Goal: Task Accomplishment & Management: Manage account settings

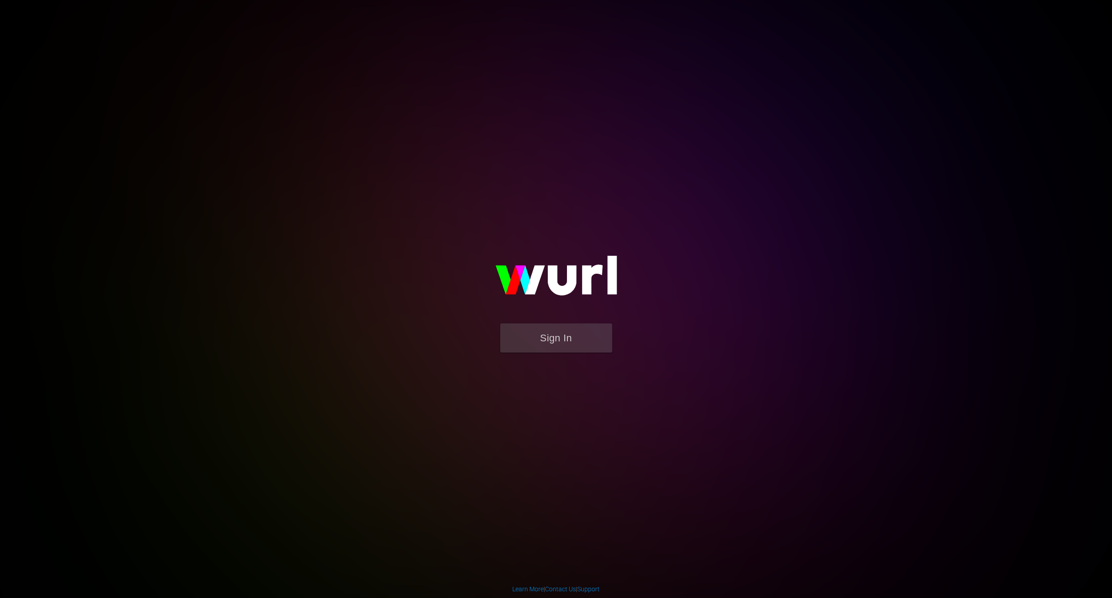
click at [547, 343] on button "Sign In" at bounding box center [556, 337] width 112 height 29
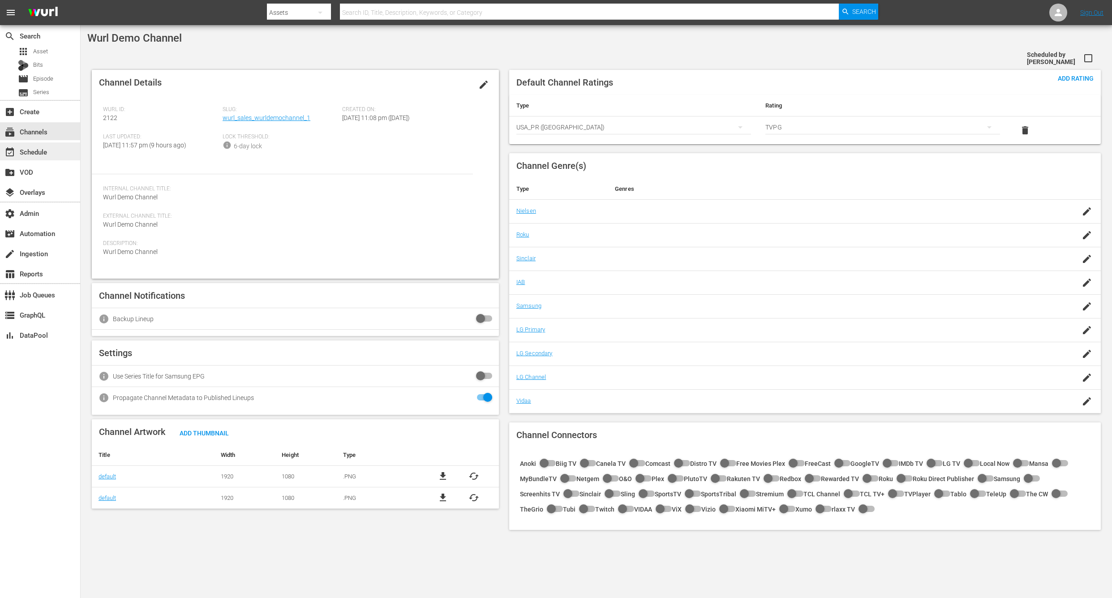
click at [28, 155] on div "event_available Schedule" at bounding box center [25, 151] width 50 height 8
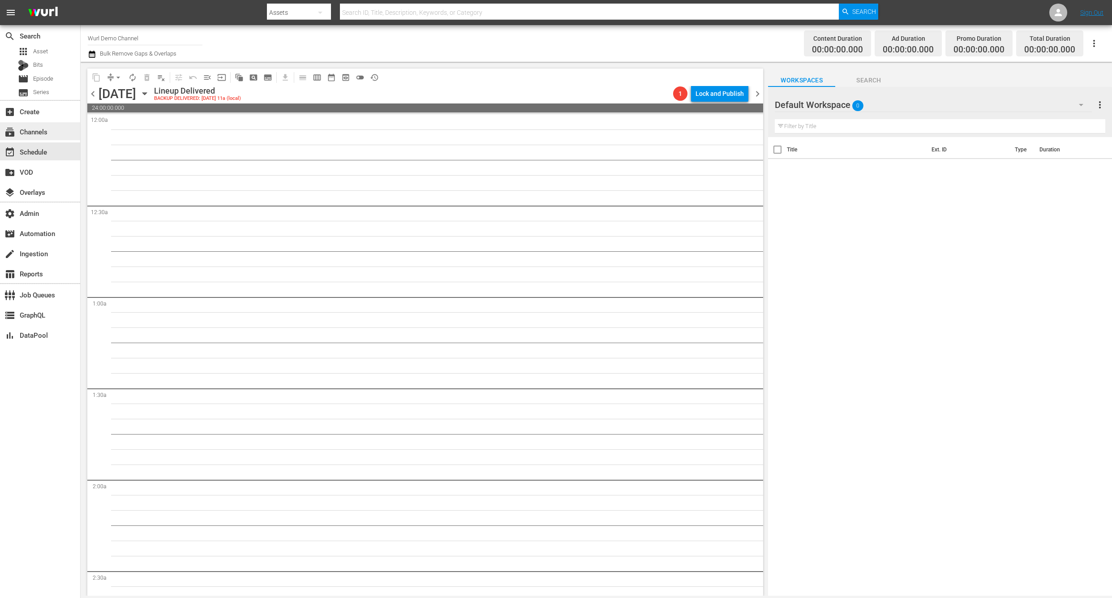
click at [39, 134] on div "subscriptions Channels" at bounding box center [25, 130] width 50 height 8
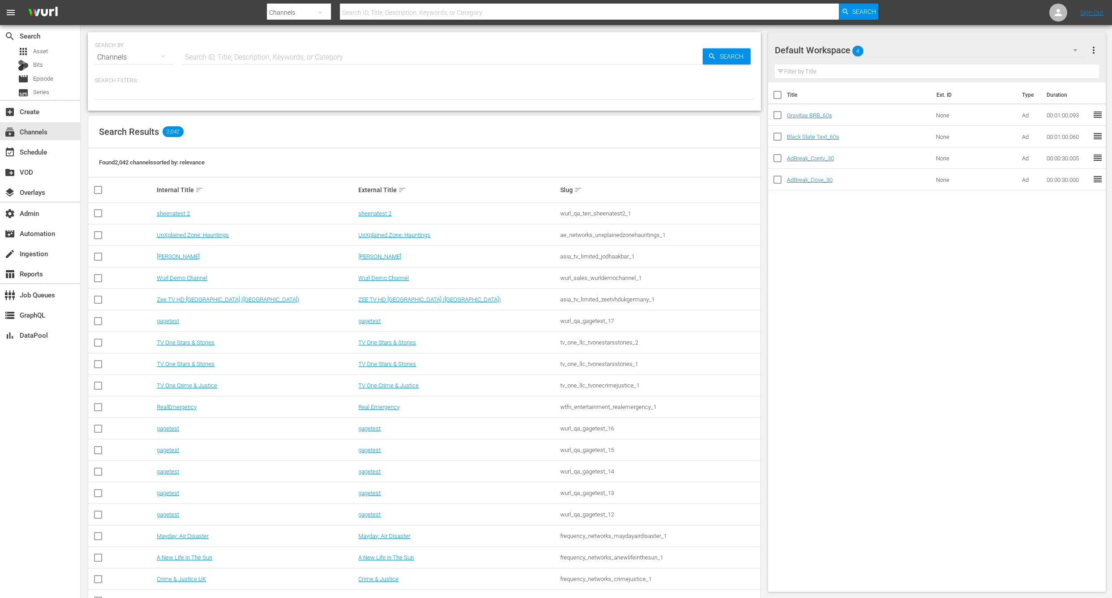
click at [378, 17] on input "text" at bounding box center [589, 13] width 499 height 22
type input "sales"
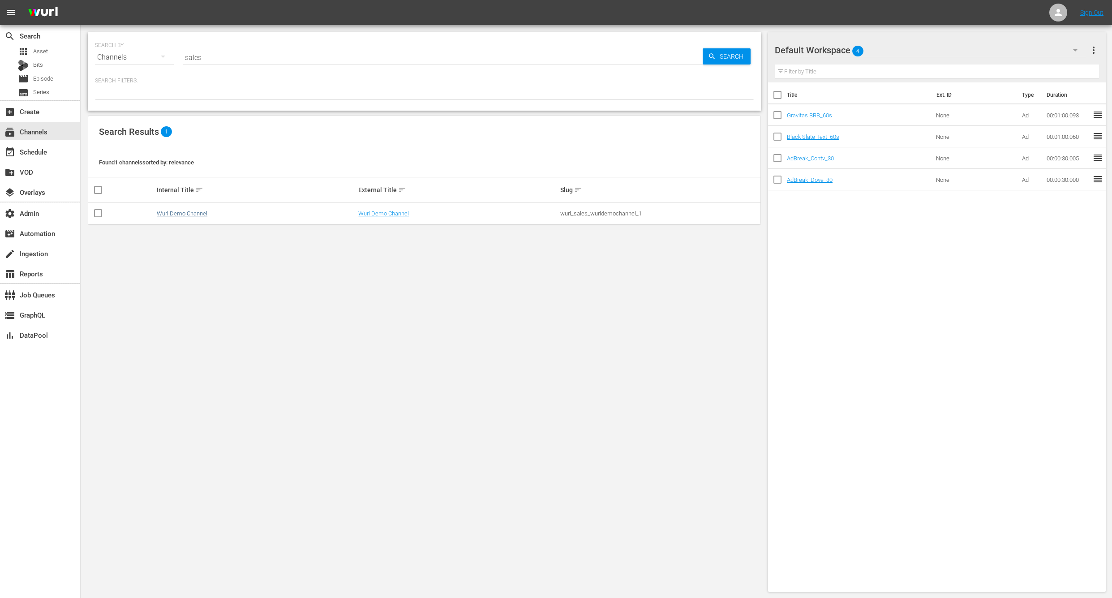
click at [157, 214] on link "Wurl Demo Channel" at bounding box center [182, 213] width 51 height 7
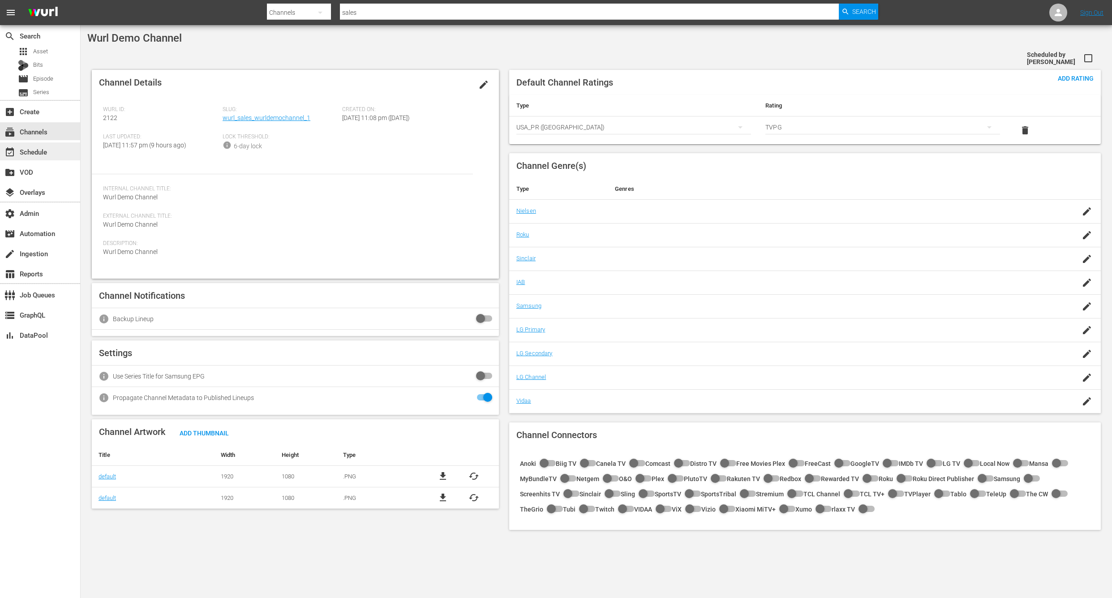
click at [46, 155] on div "event_available Schedule" at bounding box center [25, 151] width 50 height 8
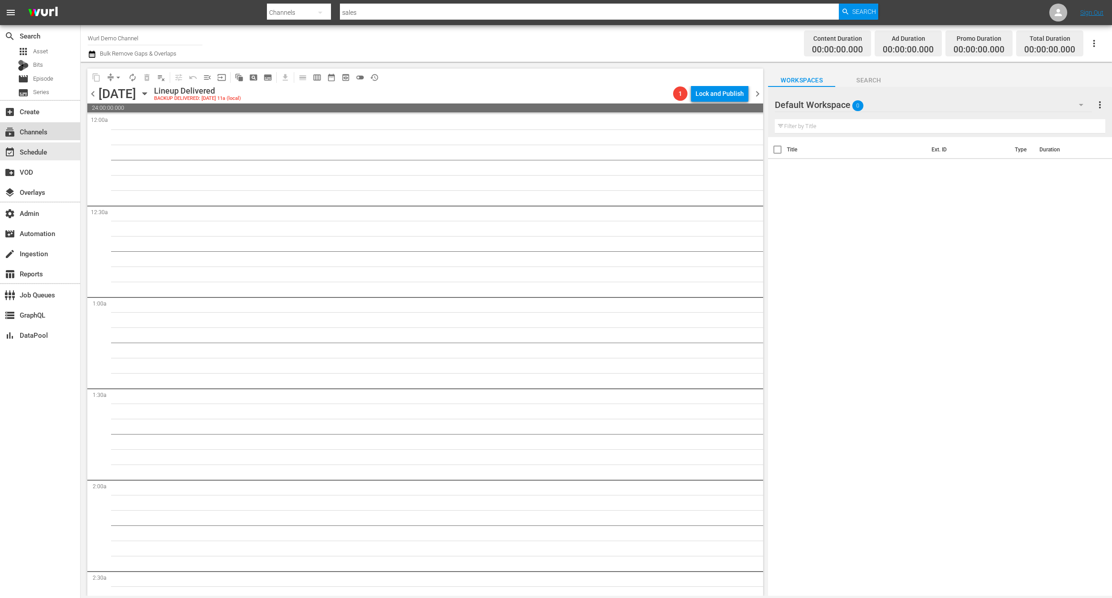
click at [36, 134] on div "subscriptions Channels" at bounding box center [25, 130] width 50 height 8
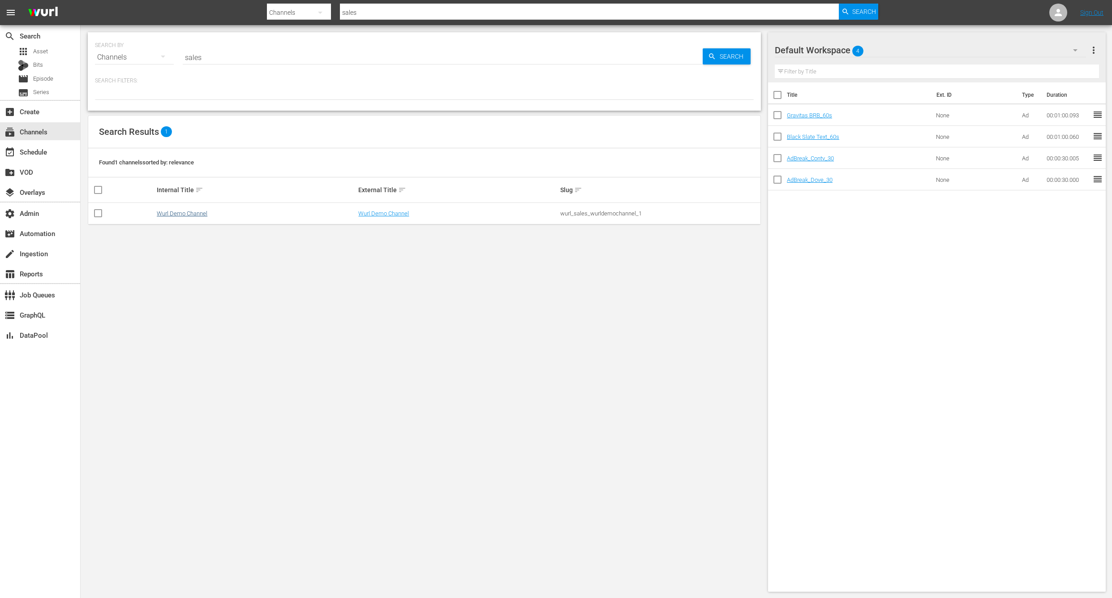
click at [157, 216] on link "Wurl Demo Channel" at bounding box center [182, 213] width 51 height 7
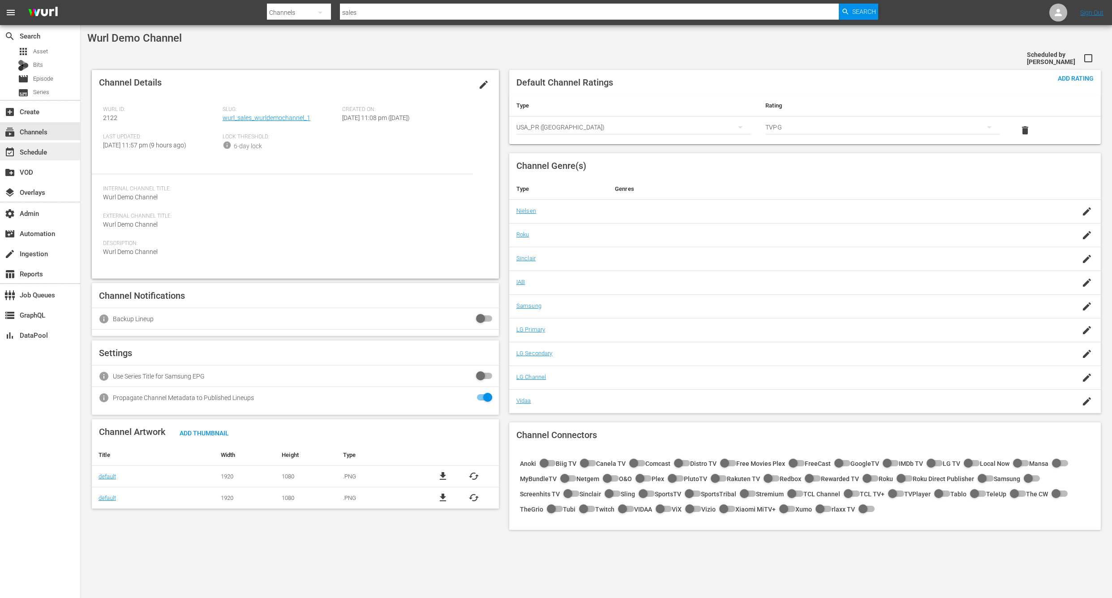
click at [67, 153] on div "event_available Schedule" at bounding box center [40, 151] width 80 height 18
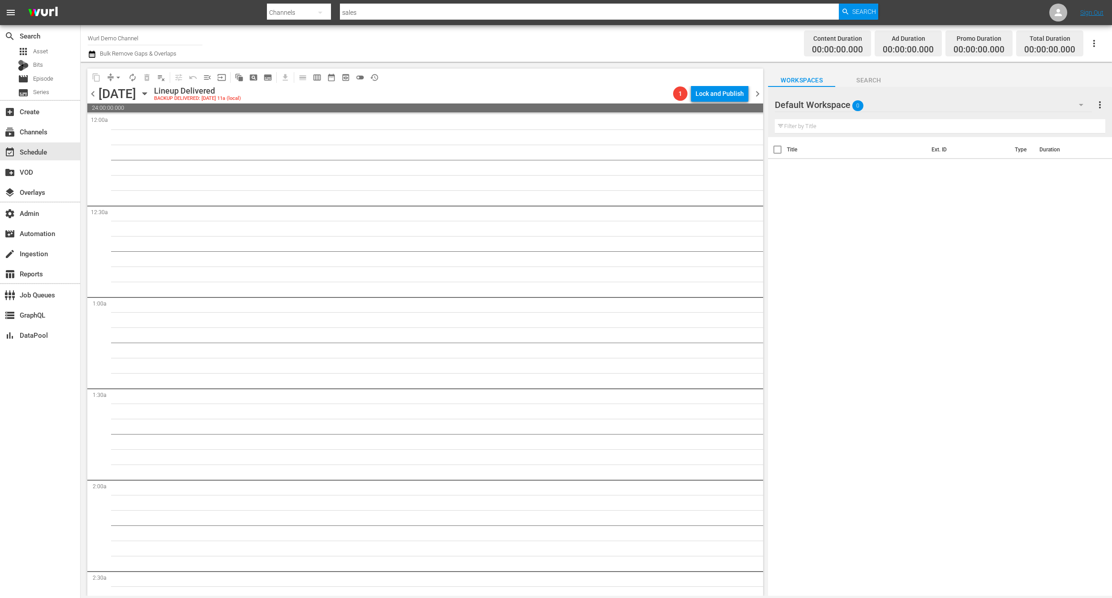
click at [94, 95] on span "chevron_left" at bounding box center [92, 93] width 11 height 11
click at [760, 94] on span "chevron_right" at bounding box center [757, 93] width 11 height 11
click at [360, 79] on span "toggle_off" at bounding box center [360, 77] width 9 height 9
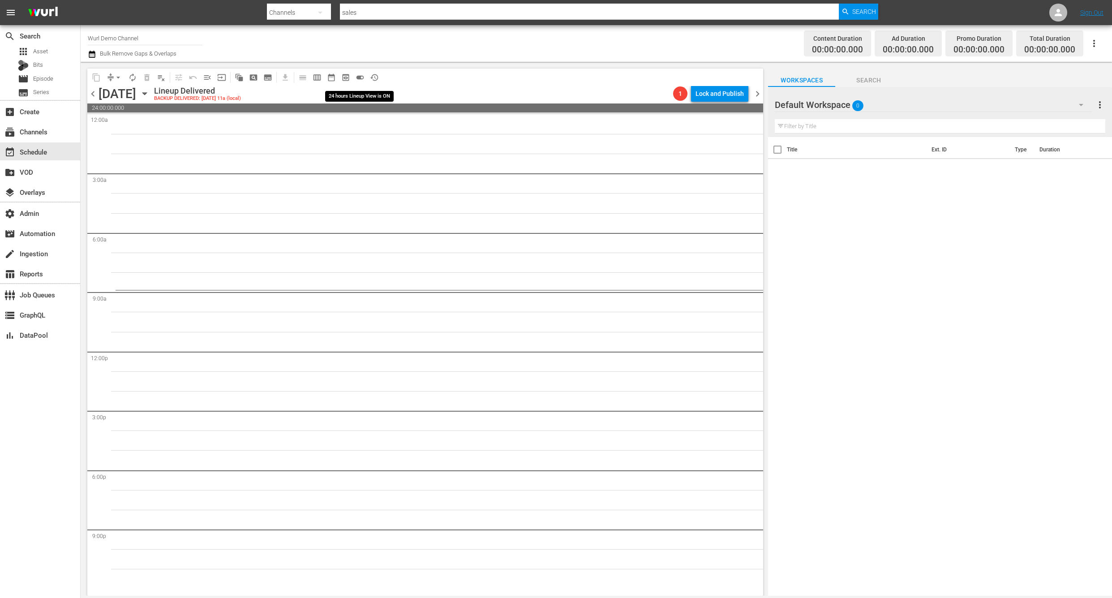
click at [360, 79] on span "toggle_on" at bounding box center [360, 77] width 9 height 9
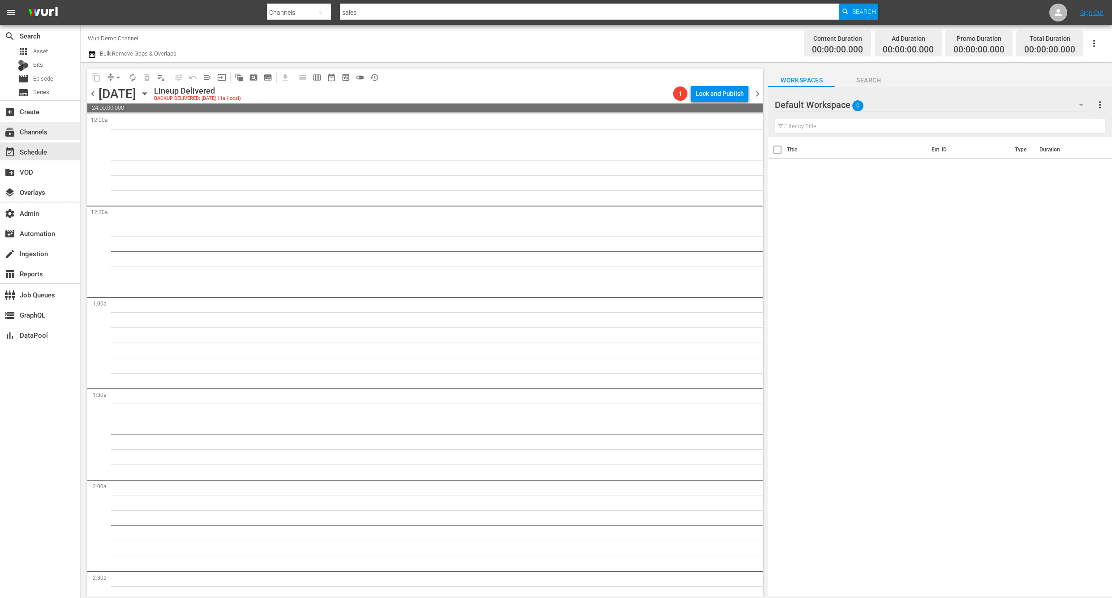
click at [33, 134] on div "subscriptions Channels" at bounding box center [25, 130] width 50 height 8
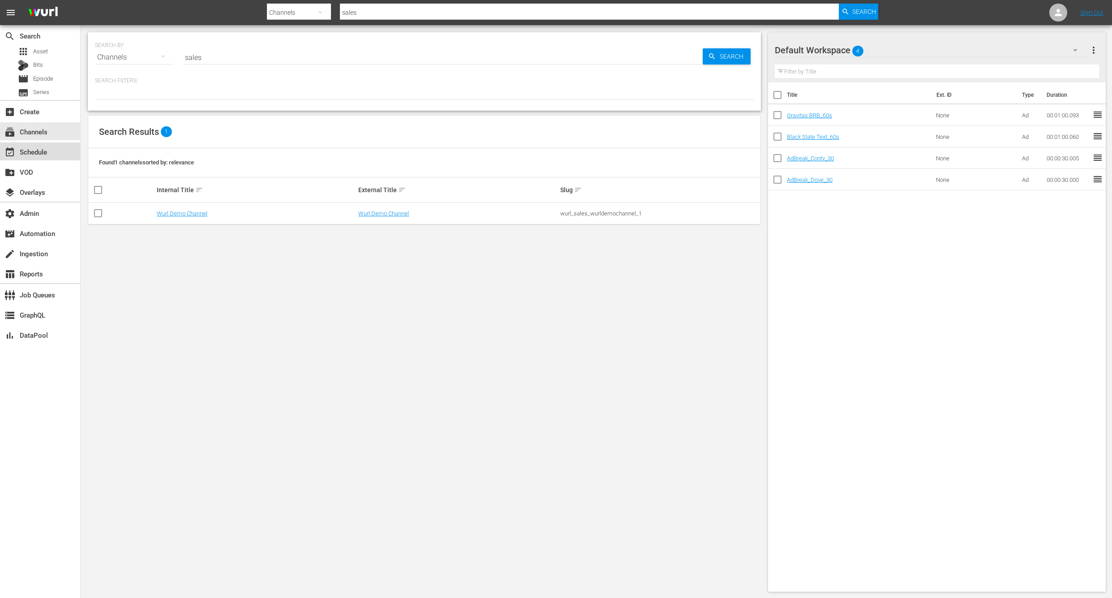
click at [42, 155] on div "event_available Schedule" at bounding box center [25, 151] width 50 height 8
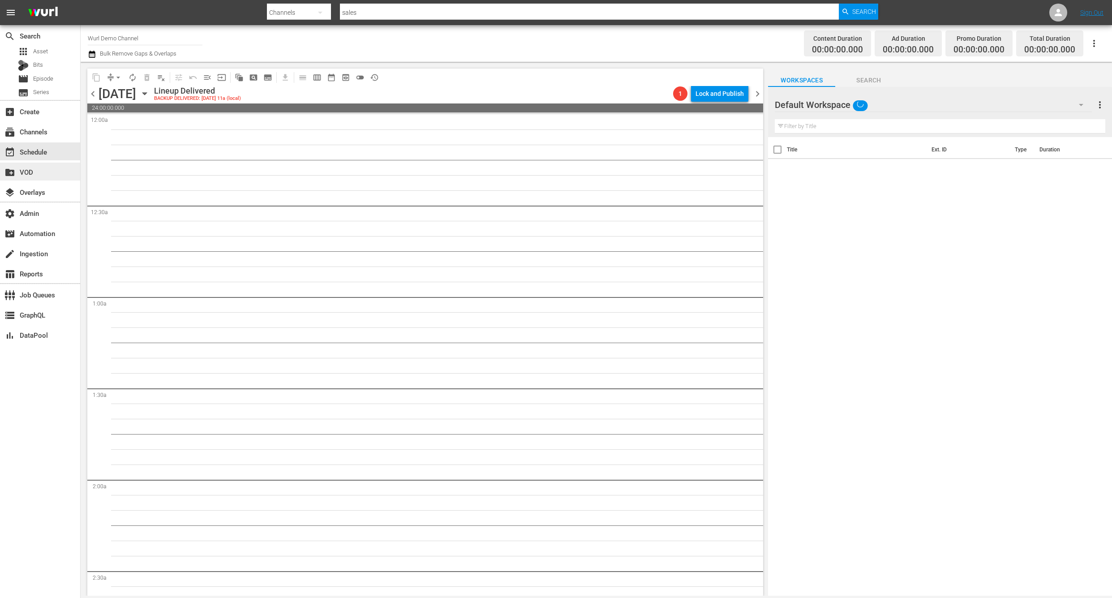
click at [41, 177] on div "create_new_folder VOD" at bounding box center [40, 172] width 80 height 18
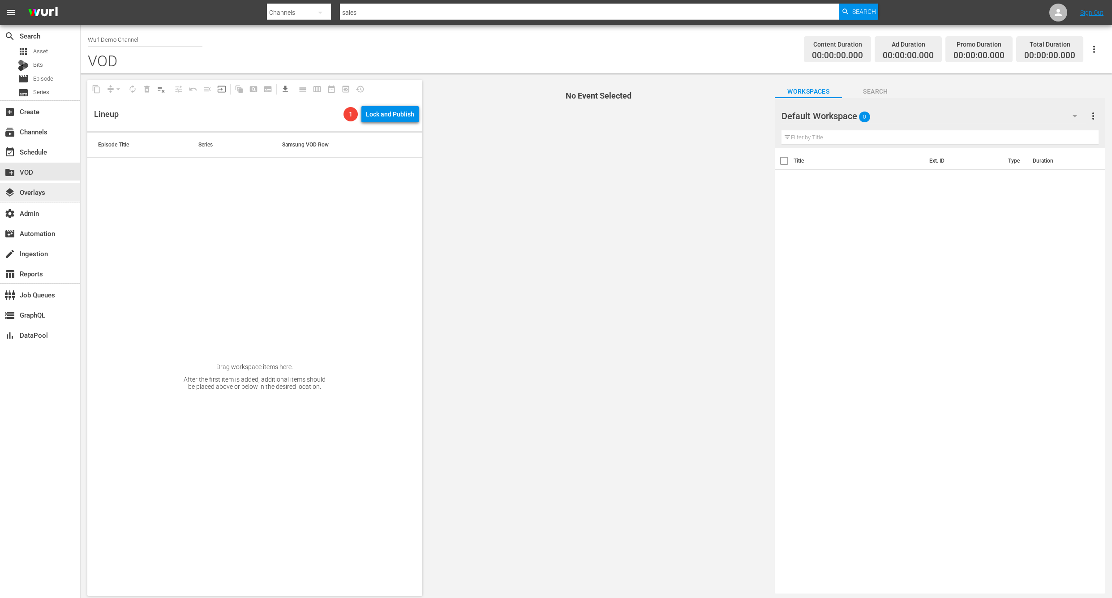
click at [41, 194] on div "layers Overlays" at bounding box center [25, 191] width 50 height 8
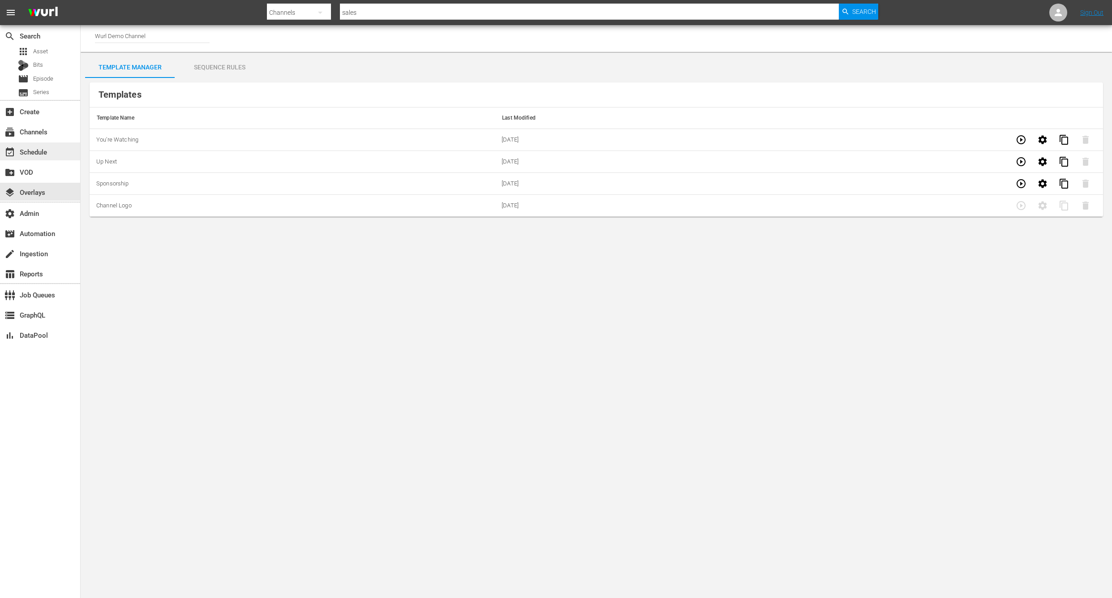
click at [16, 150] on div "event_available Schedule" at bounding box center [25, 151] width 50 height 8
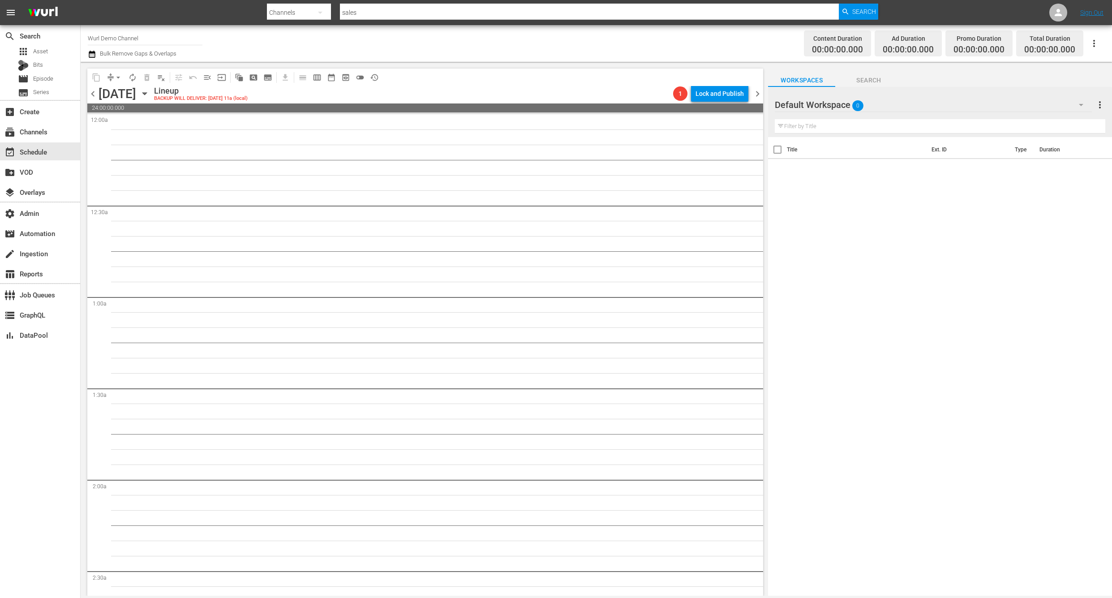
click at [147, 94] on icon "button" at bounding box center [144, 94] width 4 height 2
click at [95, 97] on span "chevron_left" at bounding box center [92, 93] width 11 height 11
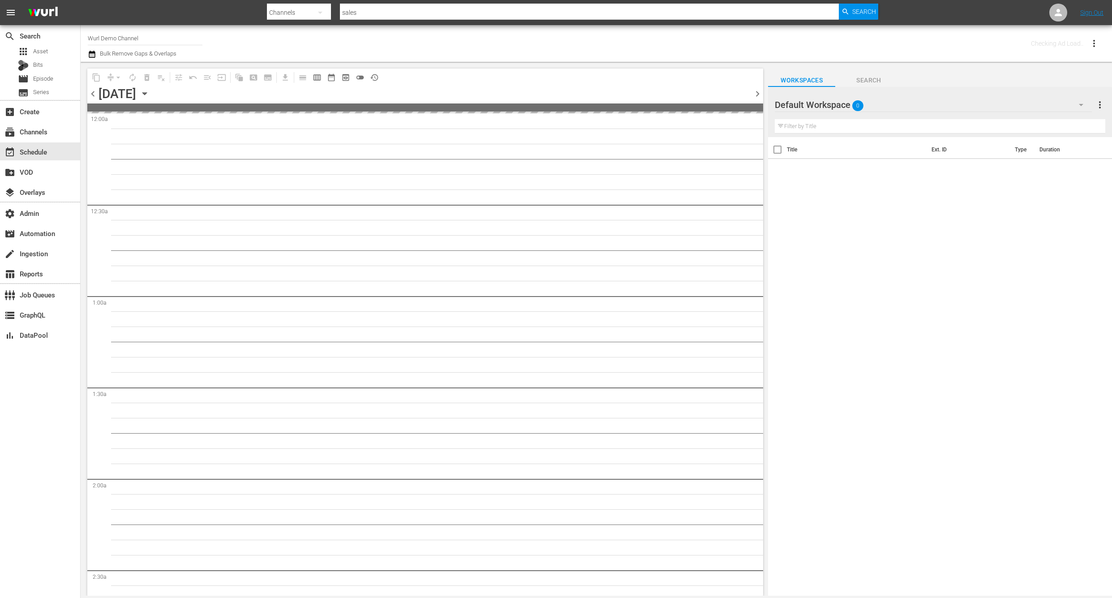
click at [95, 97] on span "chevron_left" at bounding box center [92, 93] width 11 height 11
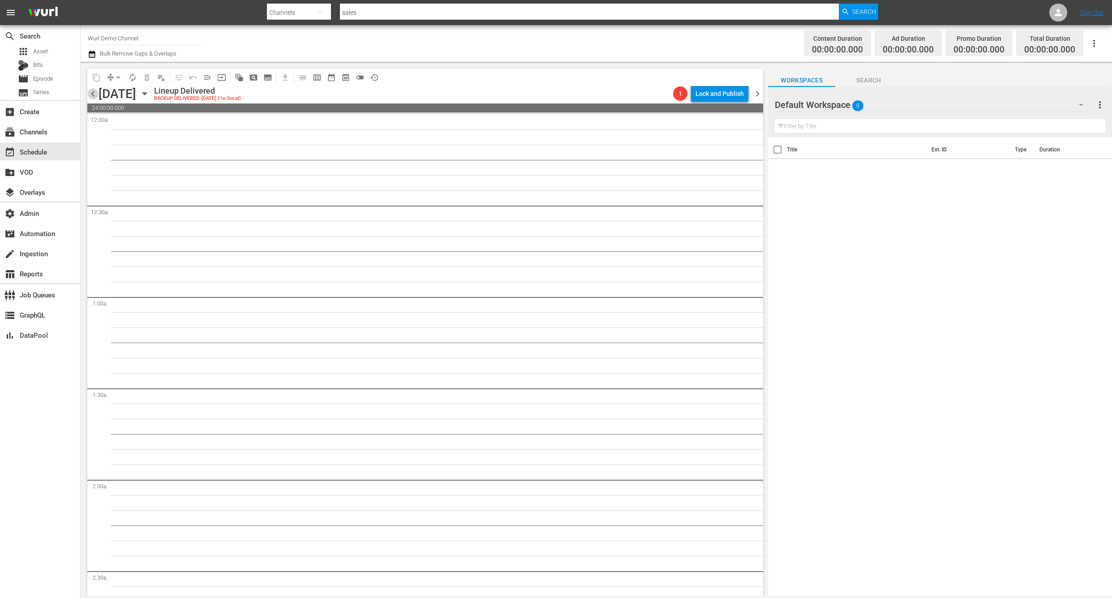
click at [95, 97] on span "chevron_left" at bounding box center [92, 93] width 11 height 11
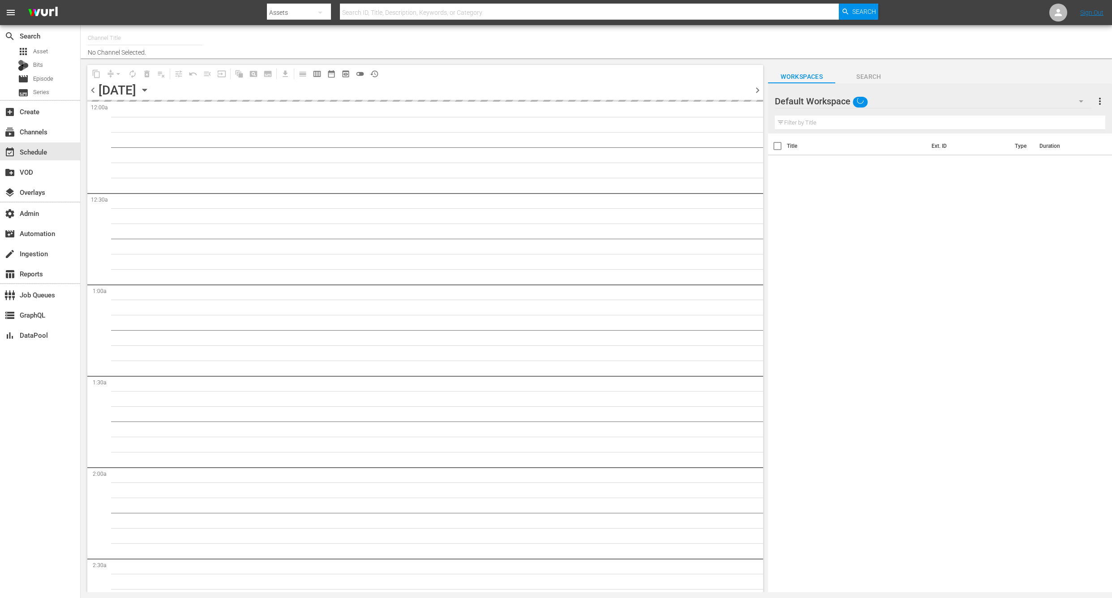
type input "[PERSON_NAME] Demo Channel (2122)"
